Goal: Use online tool/utility: Utilize a website feature to perform a specific function

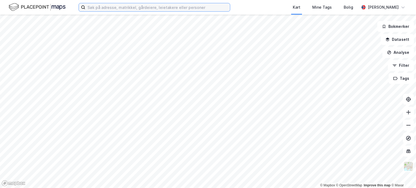
click at [109, 10] on input at bounding box center [157, 7] width 145 height 8
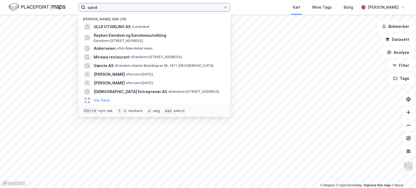
type input "sande"
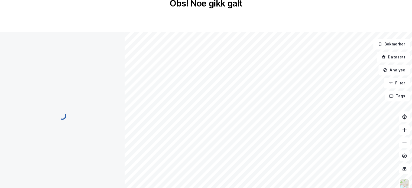
scroll to position [89, 0]
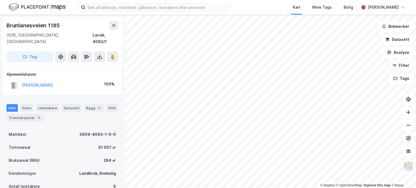
click at [395, 67] on icon "button" at bounding box center [394, 65] width 4 height 4
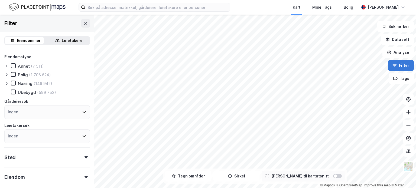
click at [395, 67] on icon "button" at bounding box center [394, 65] width 4 height 4
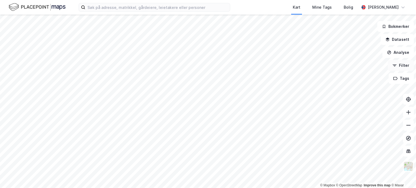
click at [395, 67] on icon "button" at bounding box center [394, 65] width 4 height 4
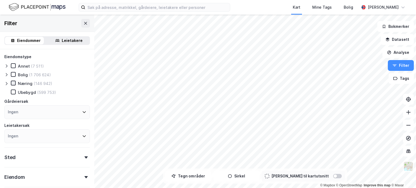
click at [12, 84] on icon at bounding box center [13, 83] width 4 height 4
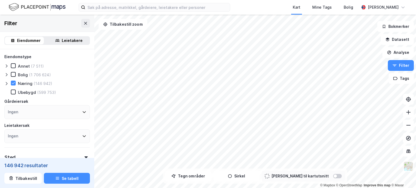
click at [6, 84] on icon at bounding box center [6, 84] width 4 height 4
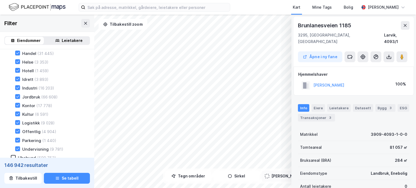
scroll to position [27, 0]
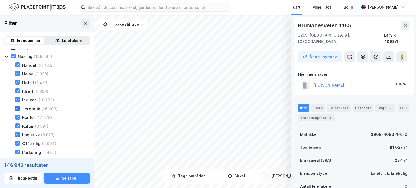
click at [19, 109] on icon at bounding box center [18, 109] width 4 height 4
click at [14, 56] on icon at bounding box center [13, 56] width 3 height 0
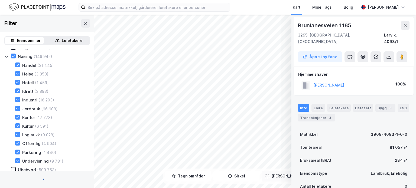
click at [15, 56] on icon at bounding box center [13, 56] width 4 height 4
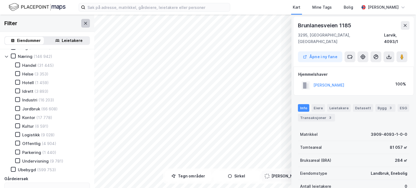
click at [84, 22] on icon at bounding box center [85, 23] width 3 height 3
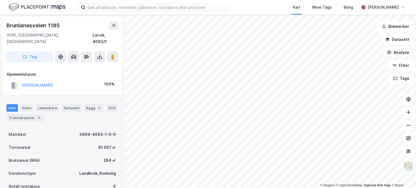
click at [393, 52] on button "Analyse" at bounding box center [397, 52] width 31 height 11
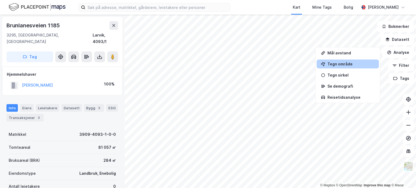
click at [337, 67] on div "Tegn område" at bounding box center [348, 64] width 62 height 9
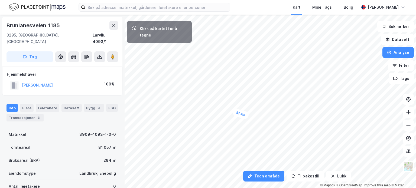
click at [246, 116] on div "57,4m" at bounding box center [240, 114] width 17 height 12
click at [255, 95] on div "21,3m" at bounding box center [256, 97] width 17 height 16
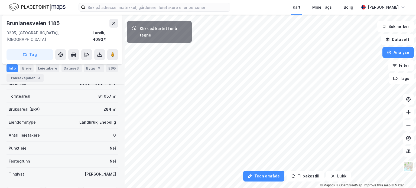
scroll to position [78, 0]
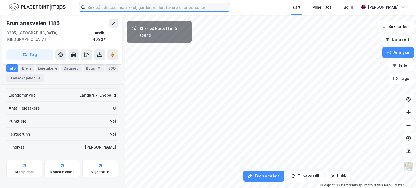
click at [109, 7] on input at bounding box center [157, 7] width 145 height 8
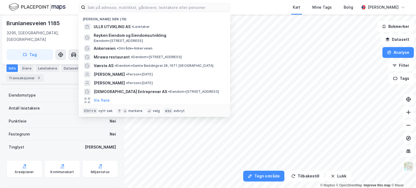
click at [245, 6] on div "Nylige søk (19) ULLR UTVIKLING AS • Leietaker Røyken Eiendom og Eiendomsutvikli…" at bounding box center [208, 7] width 416 height 15
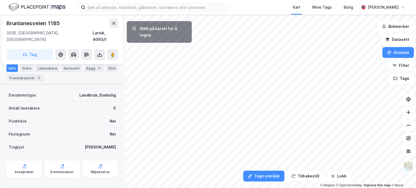
click at [236, 188] on html "Kart Mine Tags Bolig Thomas Solem Tegn område Tilbakestill Lukk Klikk på kartet…" at bounding box center [208, 94] width 416 height 188
click at [282, 67] on div "19m" at bounding box center [278, 71] width 14 height 15
click at [285, 49] on div "26,3m" at bounding box center [290, 55] width 17 height 17
click at [209, 42] on div "22,3m" at bounding box center [210, 35] width 11 height 17
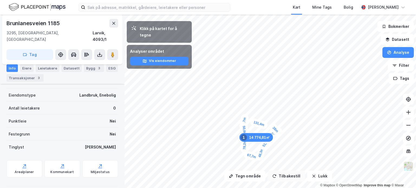
click at [288, 178] on button "Tilbakestill" at bounding box center [286, 176] width 37 height 11
